Goal: Task Accomplishment & Management: Manage account settings

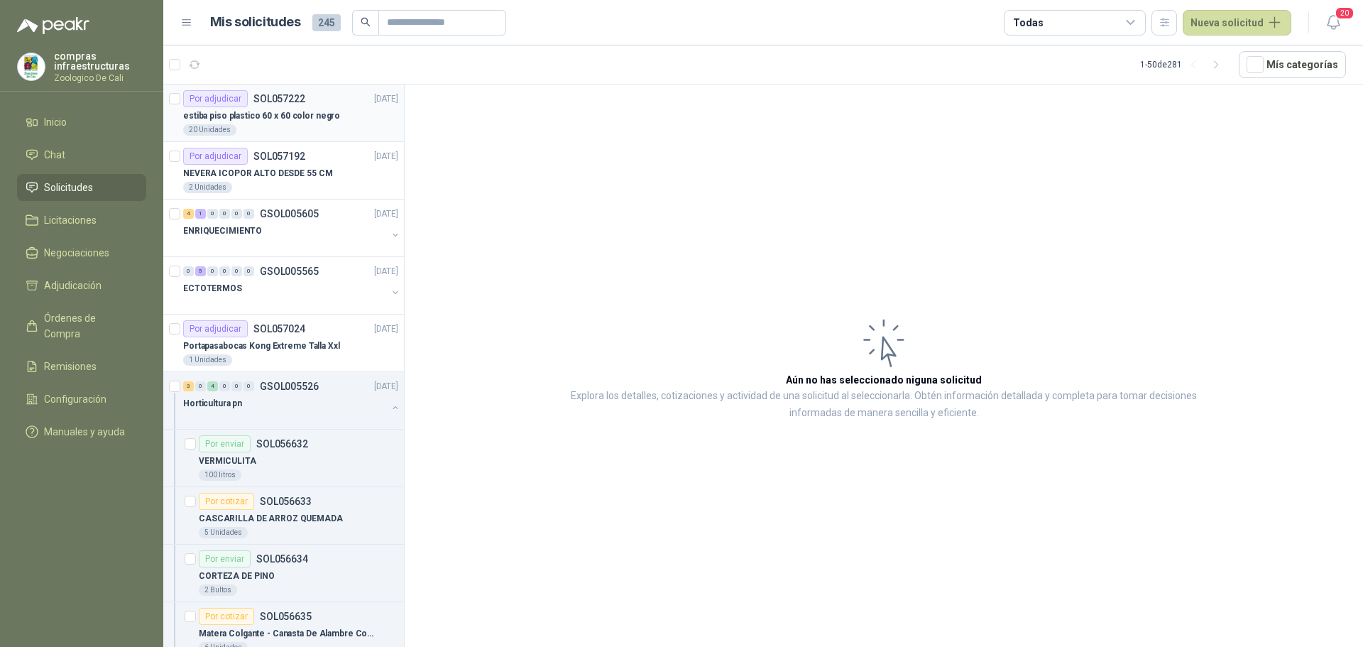
click at [326, 106] on div "Por adjudicar SOL057222 [DATE]" at bounding box center [290, 98] width 215 height 17
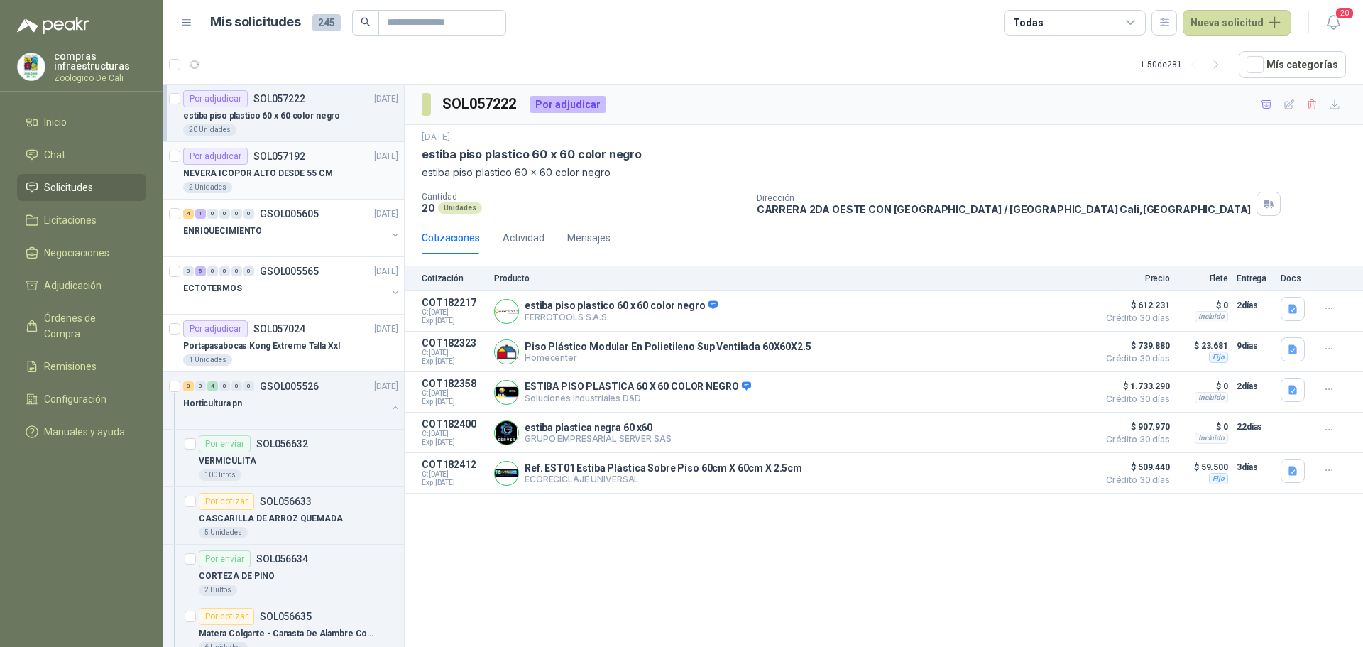
click at [314, 145] on article "Por adjudicar SOL057192 [DATE] NEVERA ICOPOR ALTO DESDE 55 CM 2 Unidades" at bounding box center [283, 171] width 241 height 58
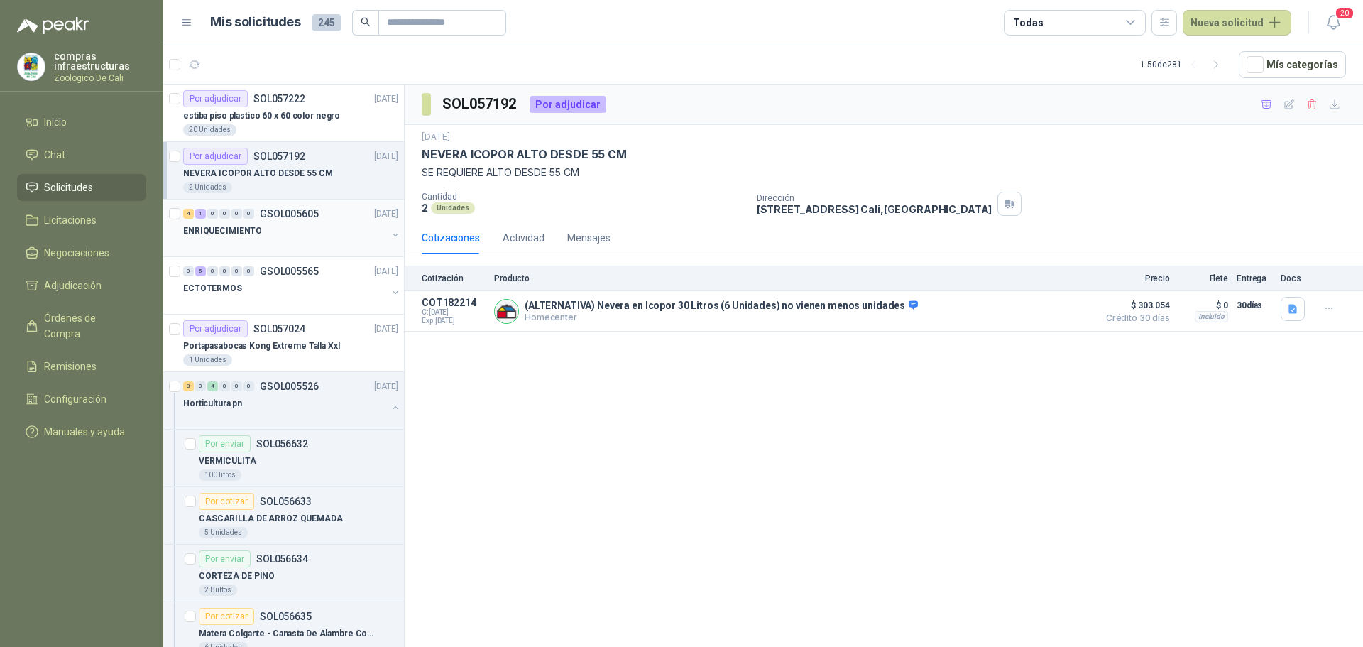
click at [263, 210] on p "GSOL005605" at bounding box center [289, 214] width 59 height 10
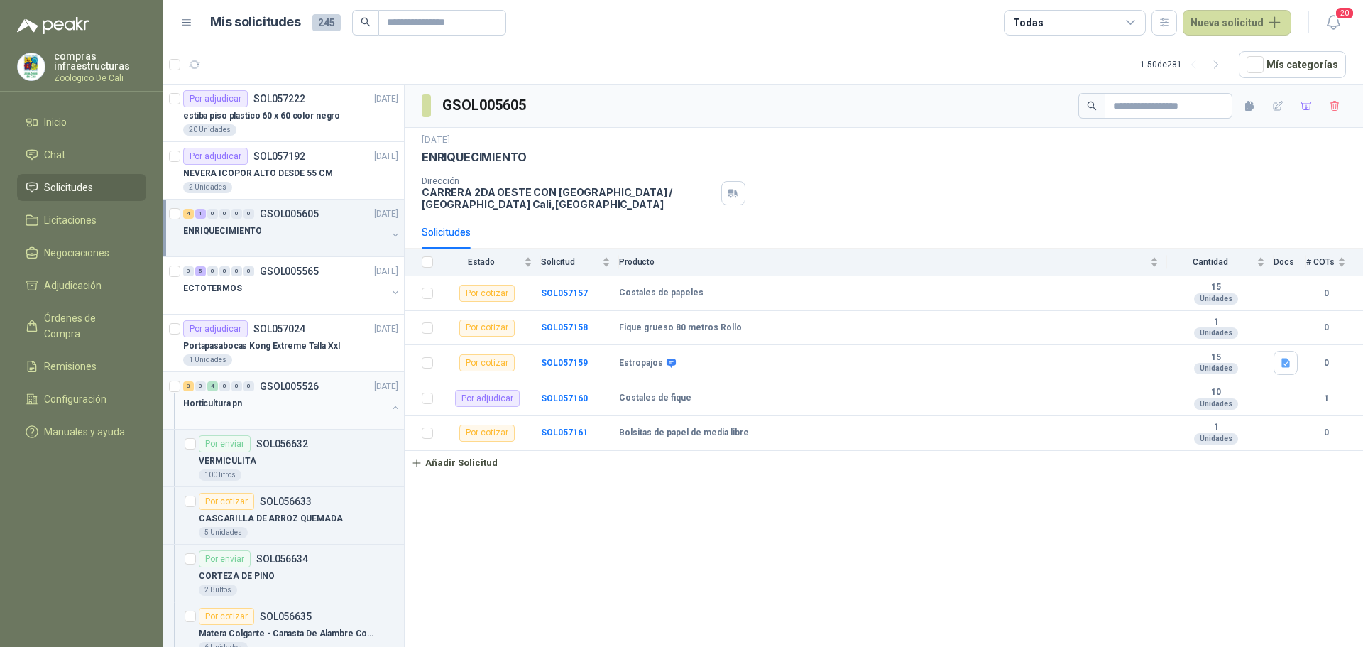
scroll to position [213, 0]
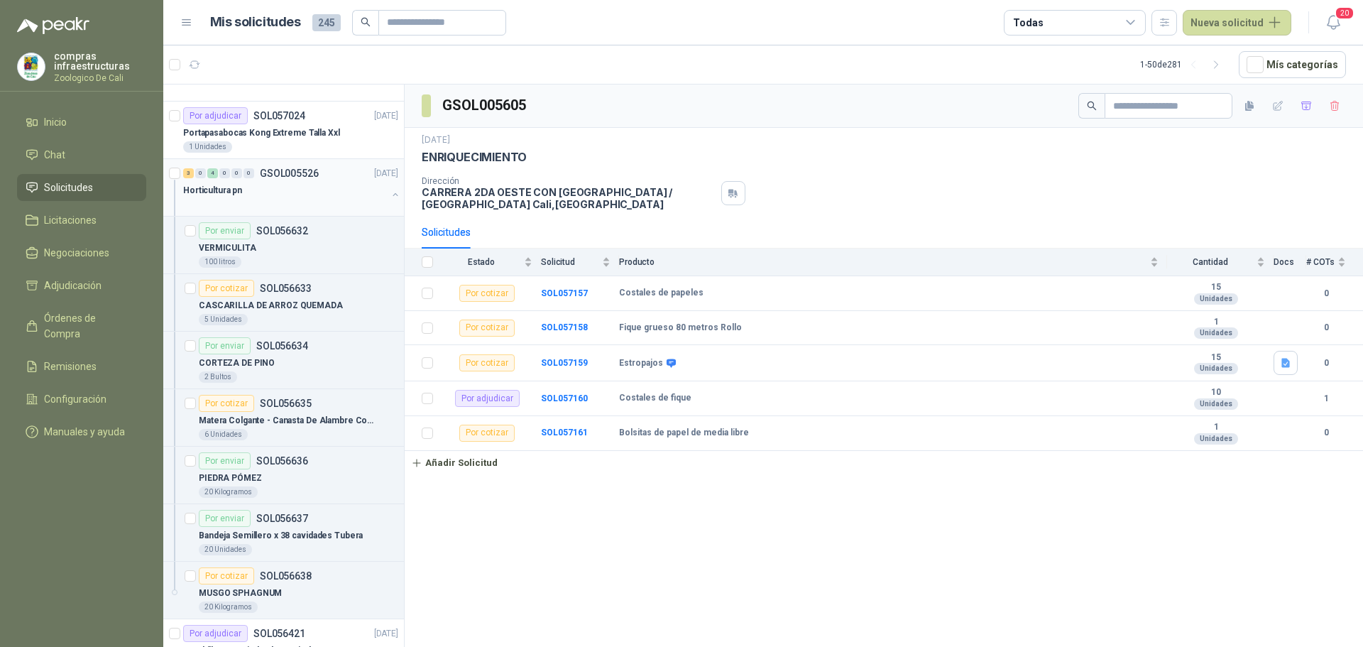
click at [268, 199] on div at bounding box center [285, 204] width 204 height 11
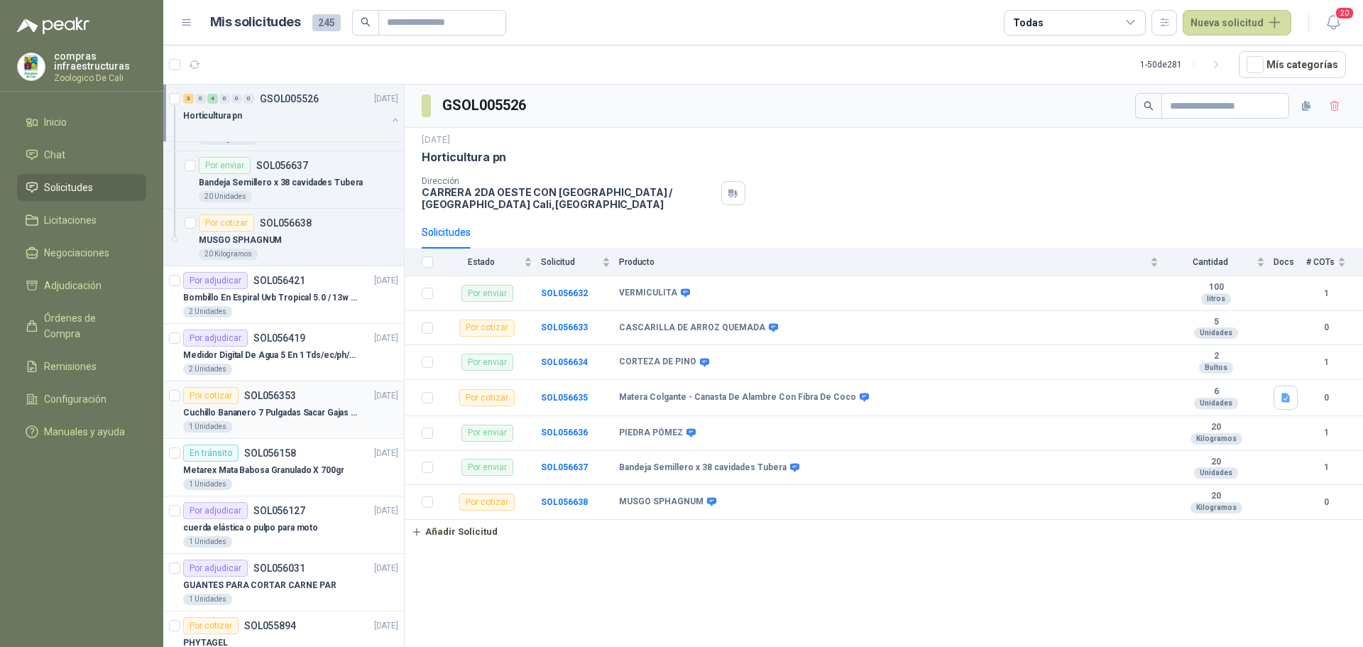
scroll to position [639, 0]
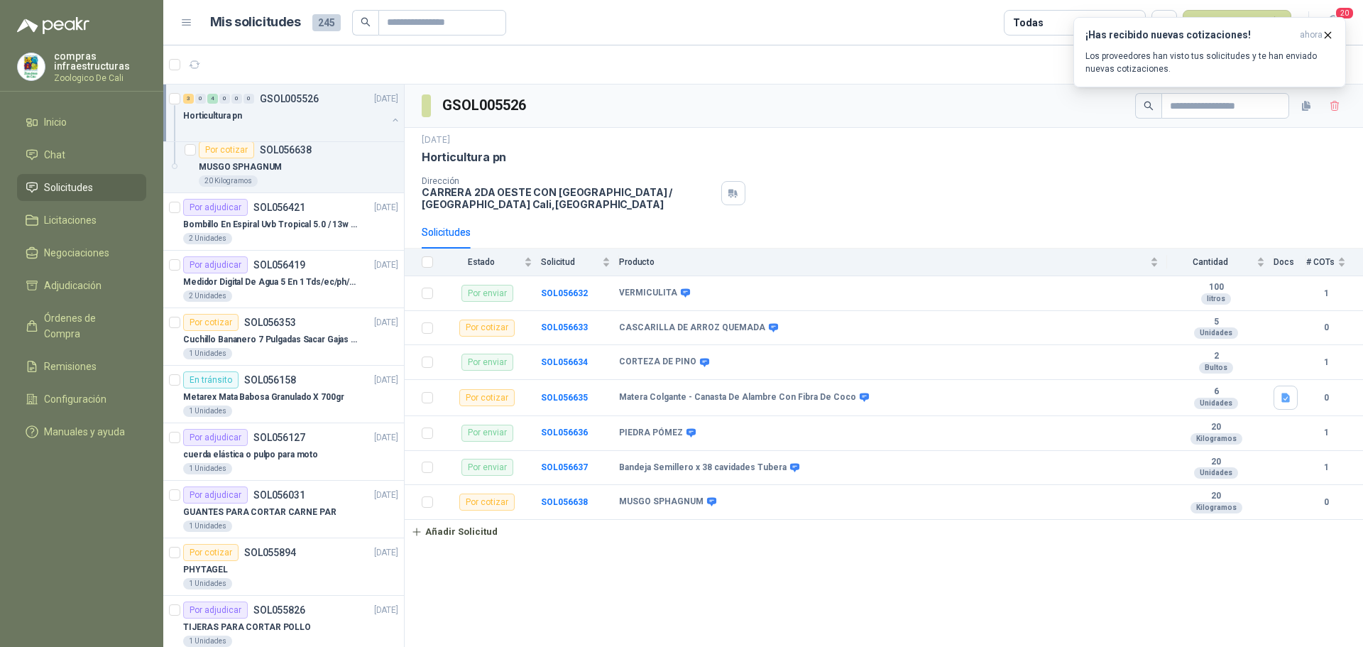
click at [72, 187] on span "Solicitudes" at bounding box center [68, 188] width 49 height 16
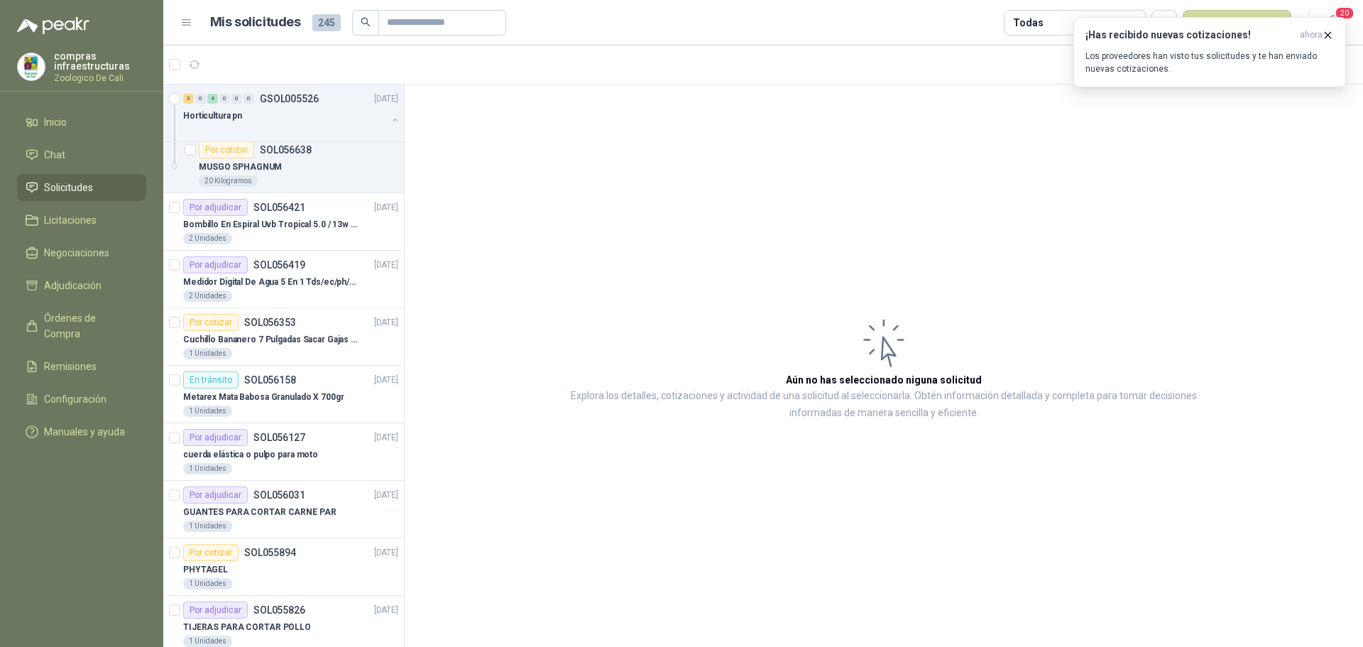
click at [80, 169] on ul "Inicio Chat Solicitudes Licitaciones Negociaciones Adjudicación Órdenes de Comp…" at bounding box center [81, 280] width 163 height 342
click at [91, 152] on li "Chat" at bounding box center [82, 155] width 112 height 16
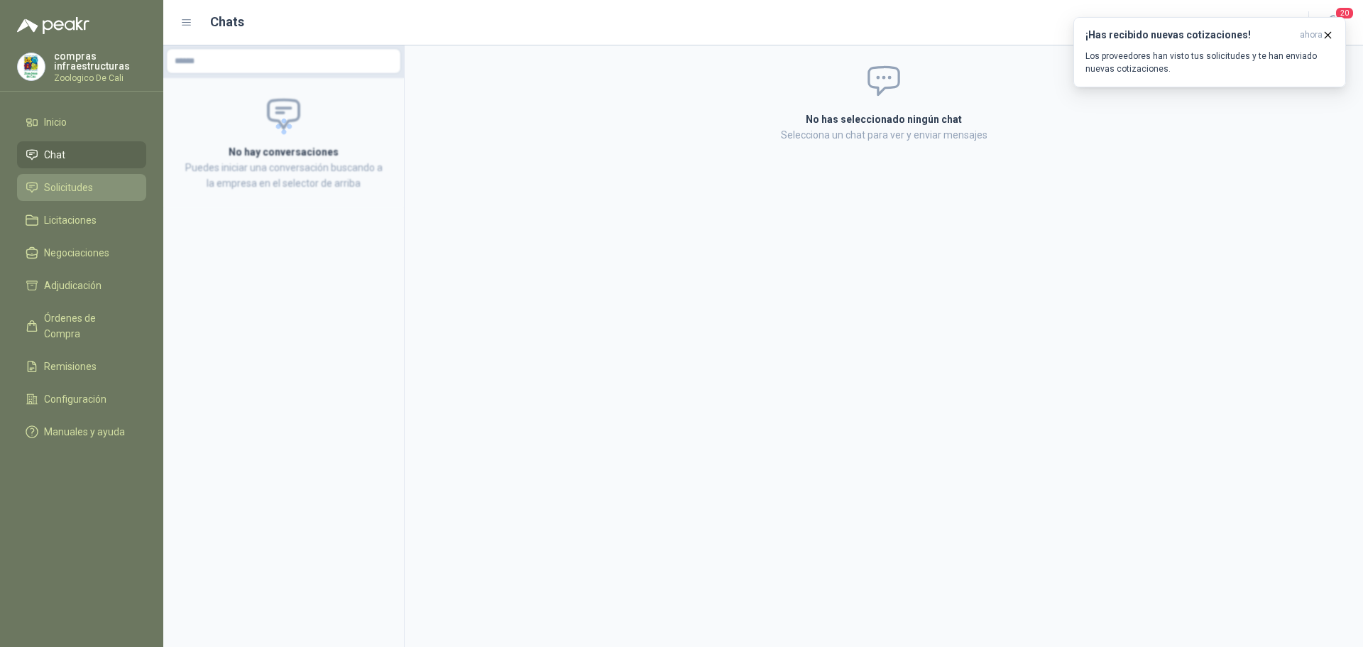
click at [100, 186] on li "Solicitudes" at bounding box center [82, 188] width 112 height 16
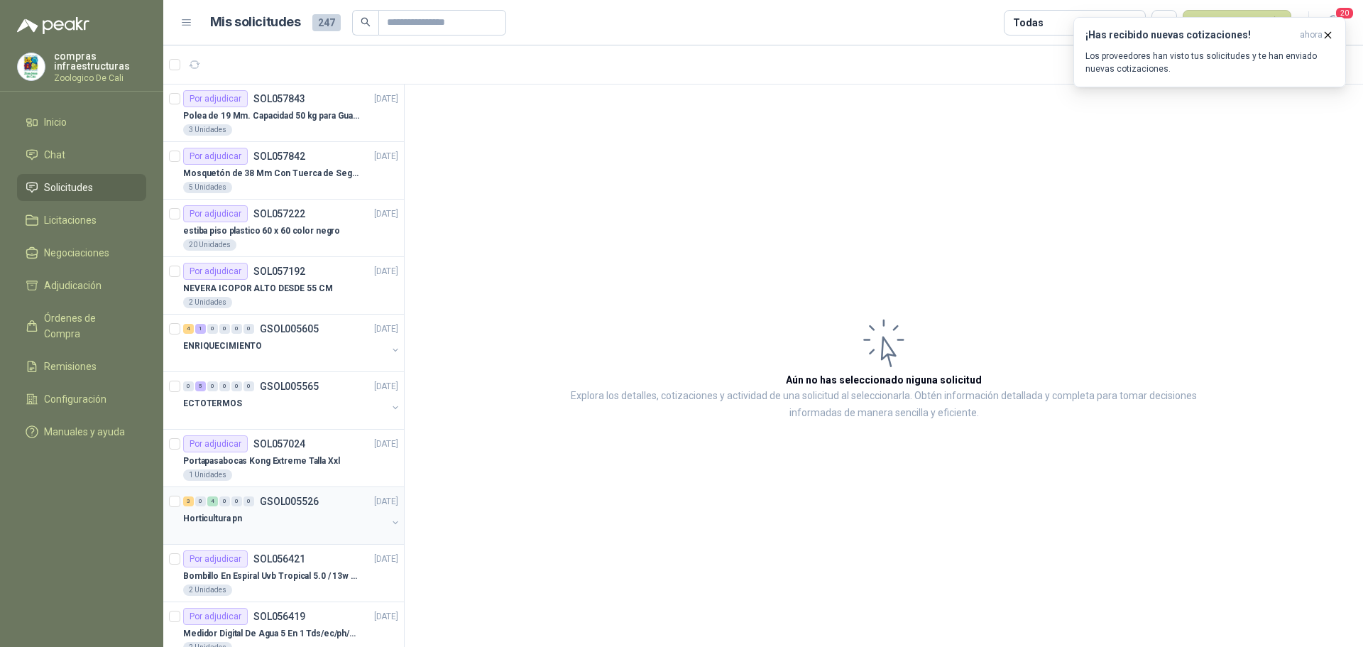
click at [327, 518] on div "Horticultura pn" at bounding box center [285, 518] width 204 height 17
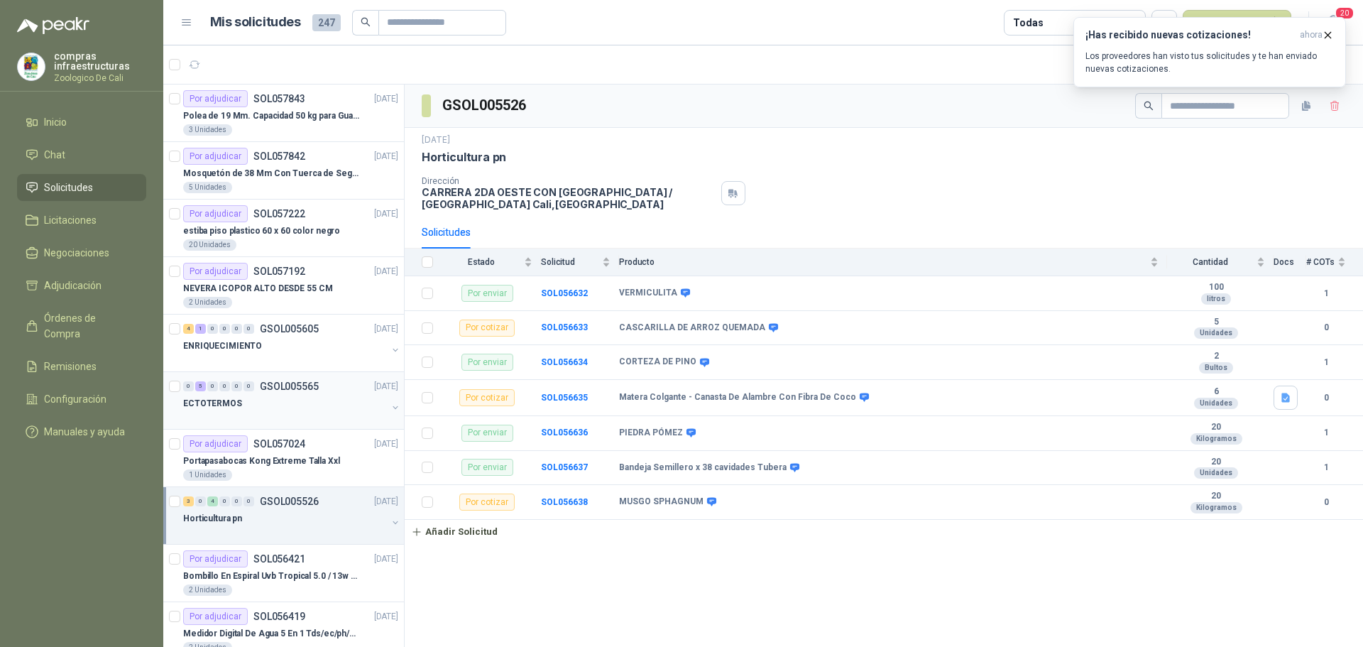
click at [263, 409] on div "ECTOTERMOS" at bounding box center [285, 403] width 204 height 17
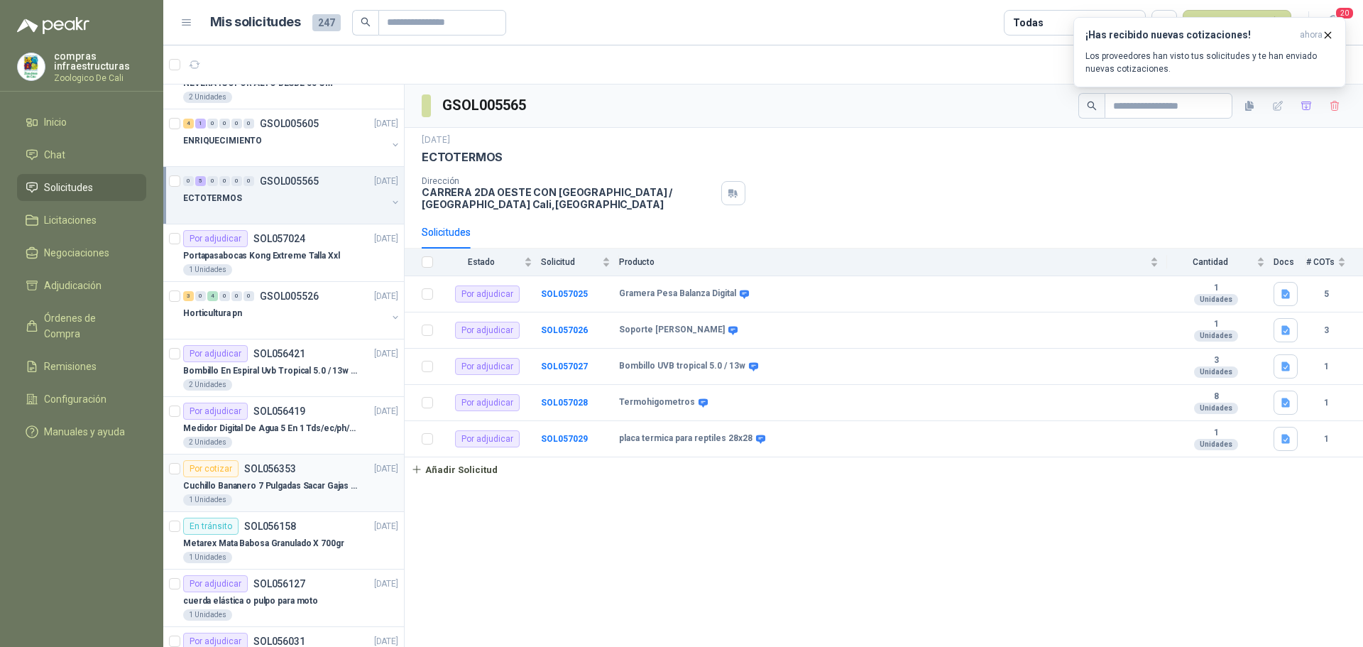
scroll to position [284, 0]
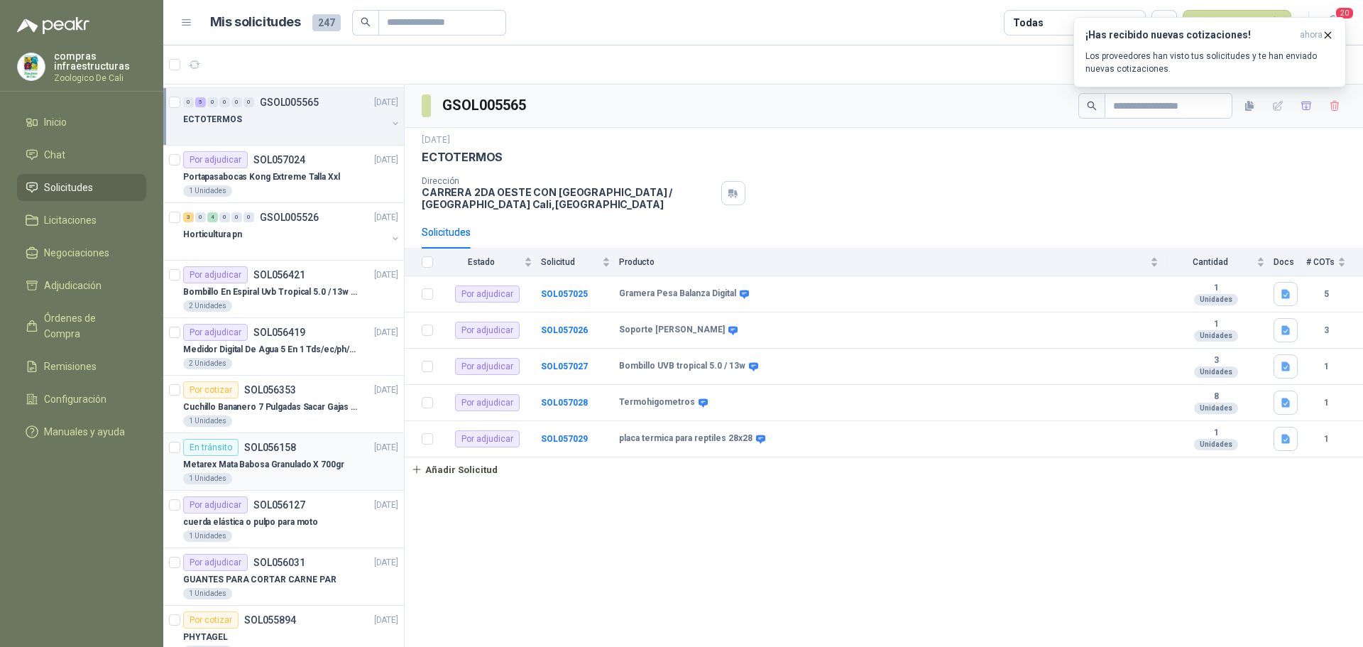
click at [324, 476] on div "1 Unidades" at bounding box center [290, 478] width 215 height 11
